Goal: Browse casually: Explore the website without a specific task or goal

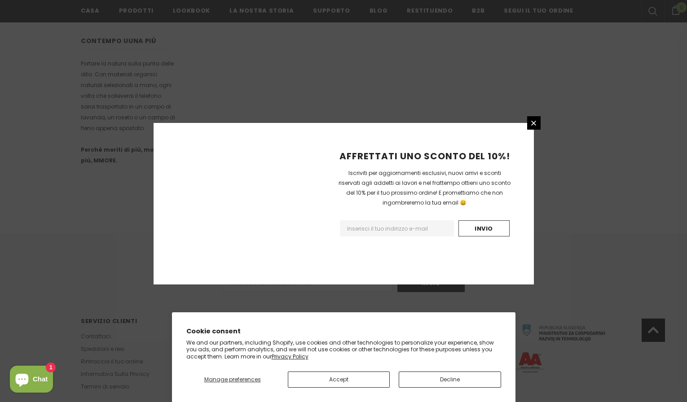
scroll to position [518, 0]
